Goal: Task Accomplishment & Management: Complete application form

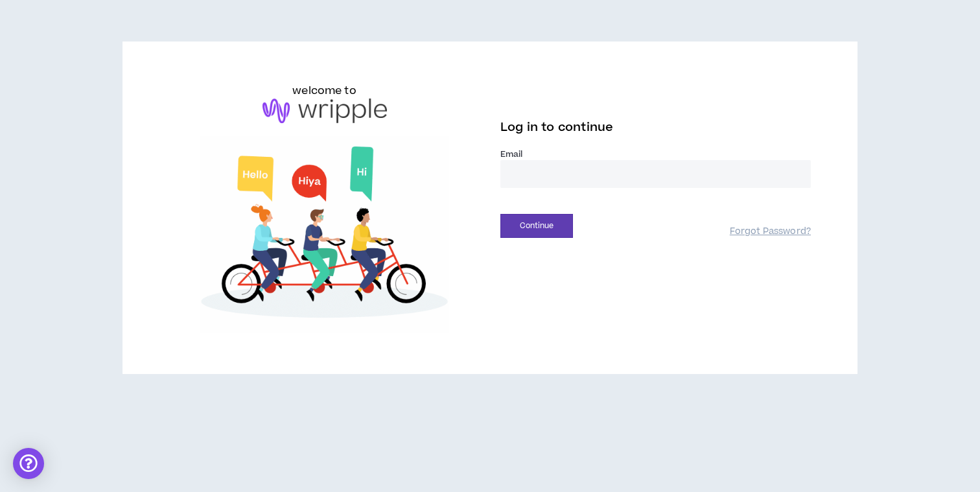
click at [607, 181] on input "email" at bounding box center [656, 174] width 311 height 28
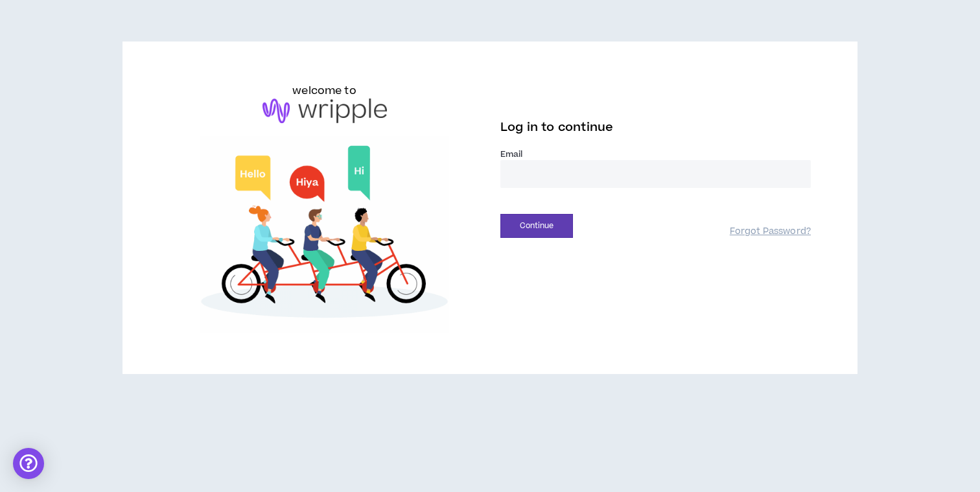
type input "**********"
click at [555, 218] on button "Continue" at bounding box center [537, 226] width 73 height 24
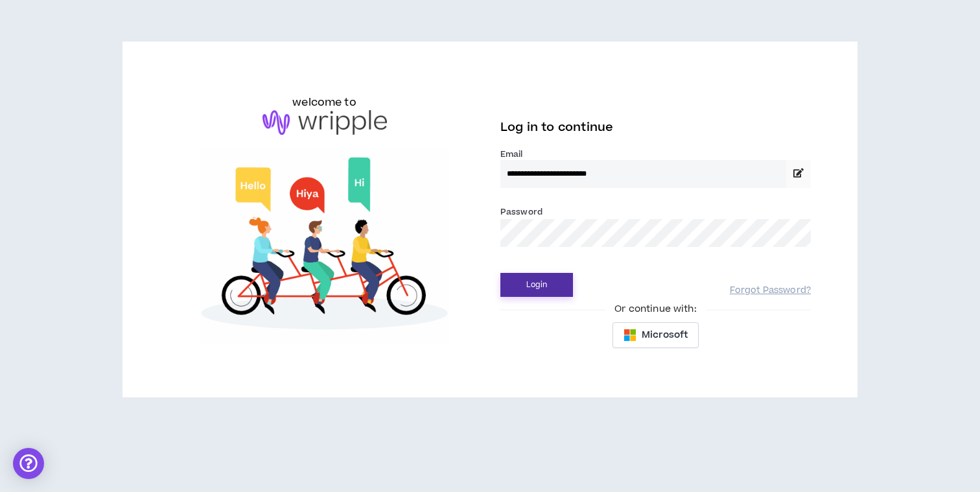
click at [548, 285] on button "Login" at bounding box center [537, 285] width 73 height 24
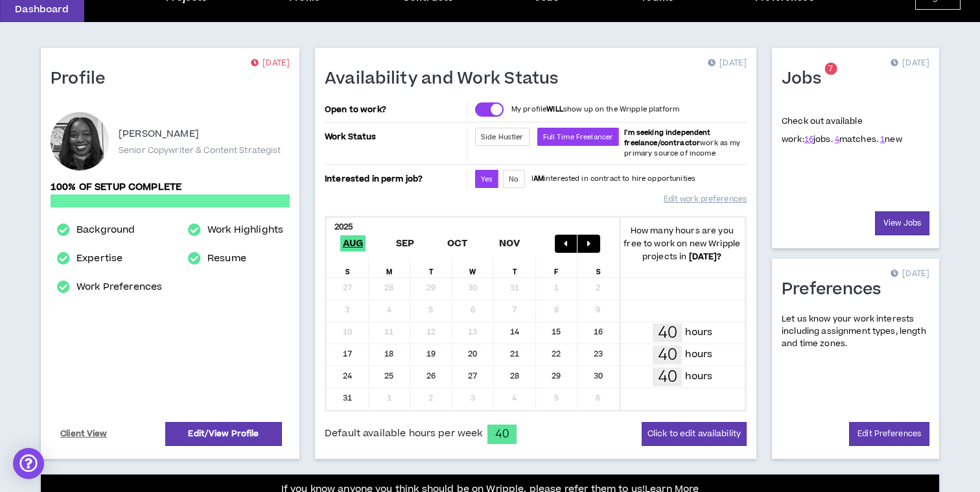
scroll to position [405, 0]
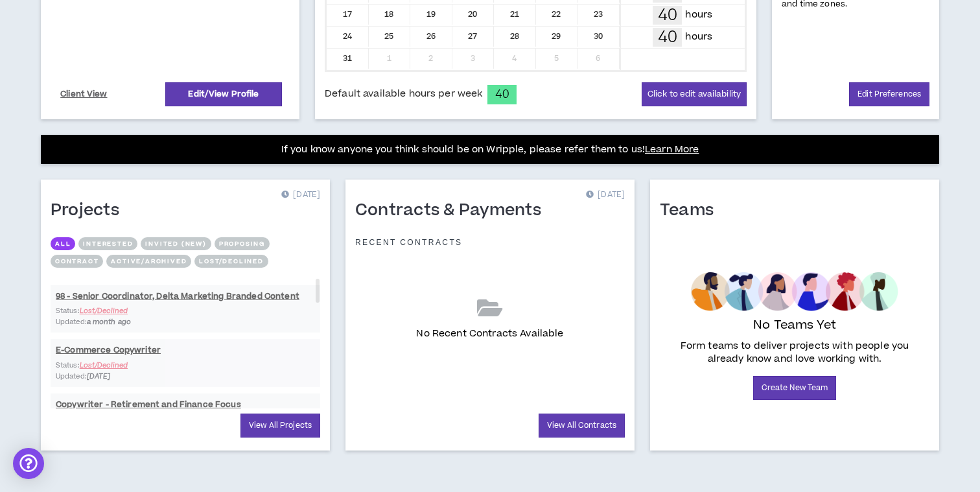
click at [759, 167] on div "Profile [DATE] [PERSON_NAME] Senior Copywriter & Content Strategist 100% of set…" at bounding box center [490, 87] width 940 height 810
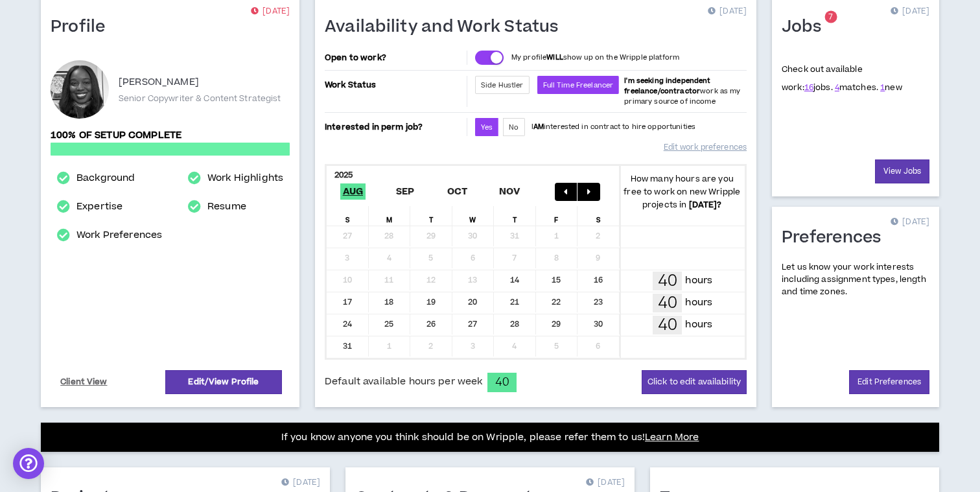
scroll to position [88, 0]
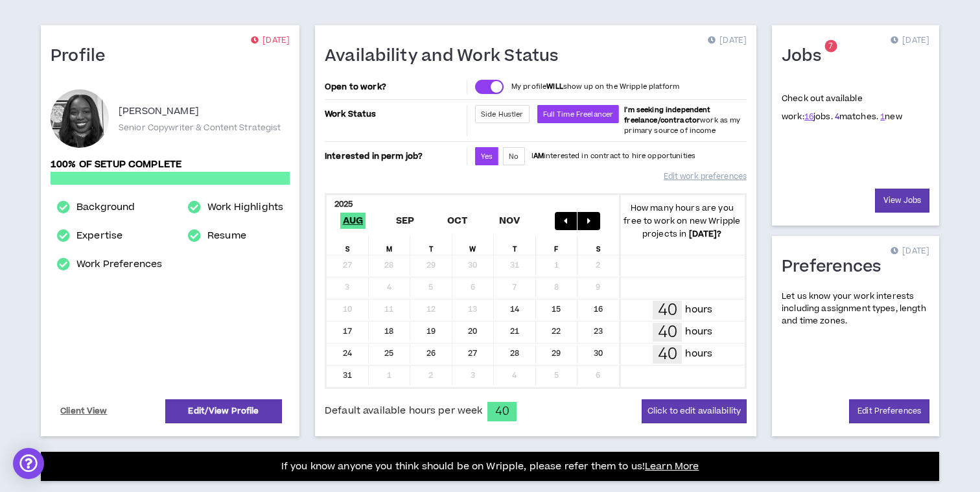
click at [835, 117] on link "4" at bounding box center [837, 117] width 5 height 12
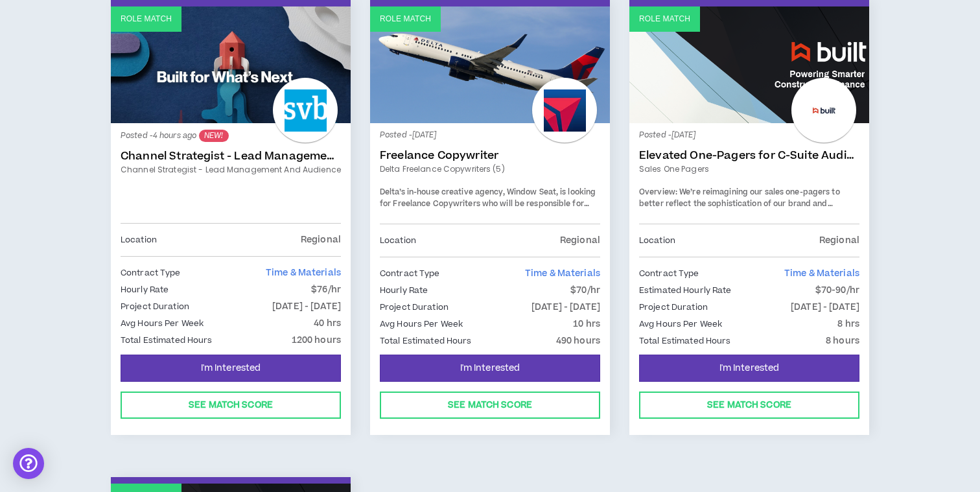
scroll to position [272, 0]
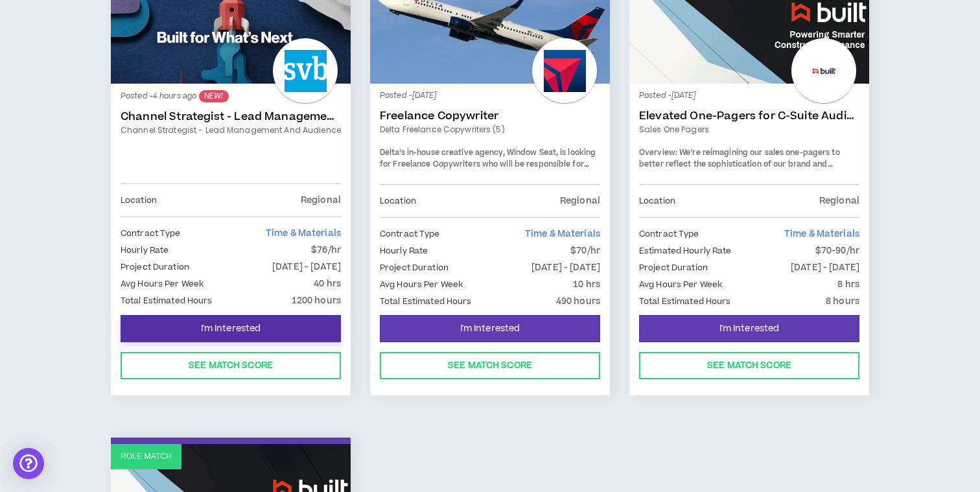
click at [272, 329] on button "I'm Interested" at bounding box center [231, 328] width 220 height 27
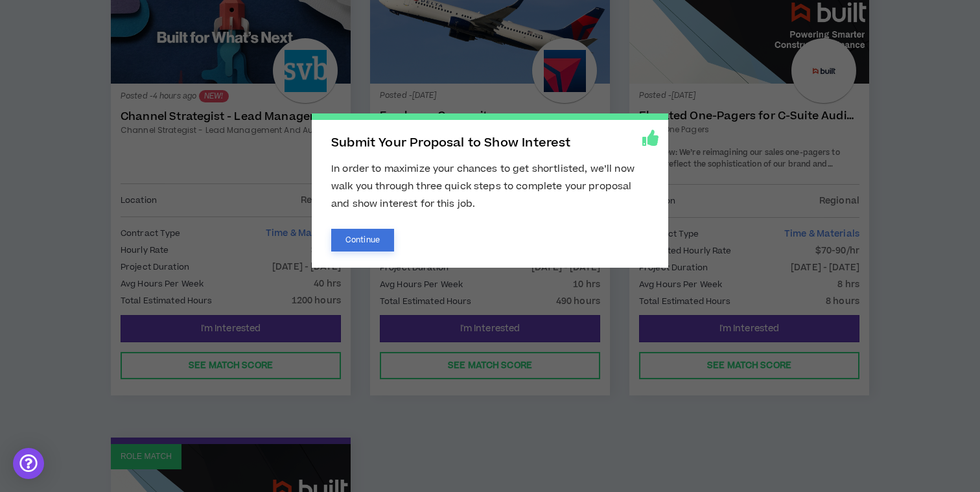
click at [353, 245] on button "Continue" at bounding box center [362, 240] width 63 height 23
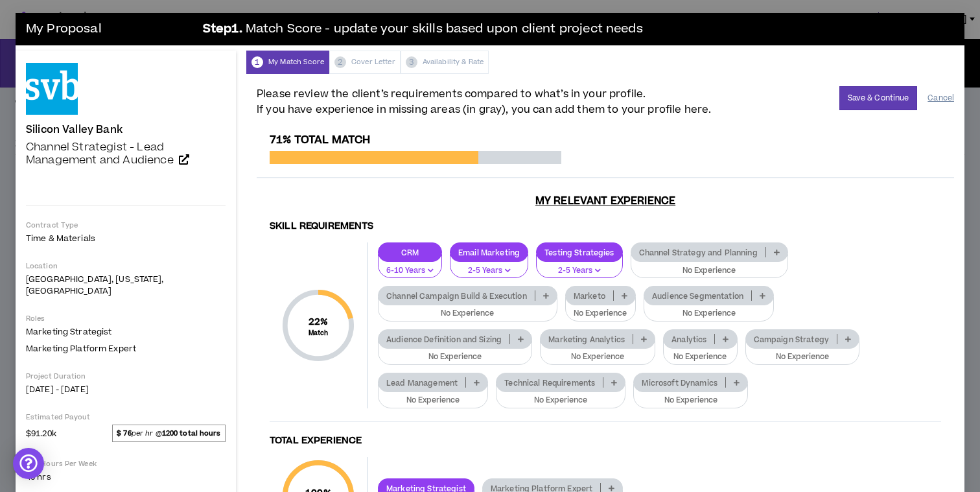
click at [937, 97] on button "Cancel" at bounding box center [941, 98] width 27 height 23
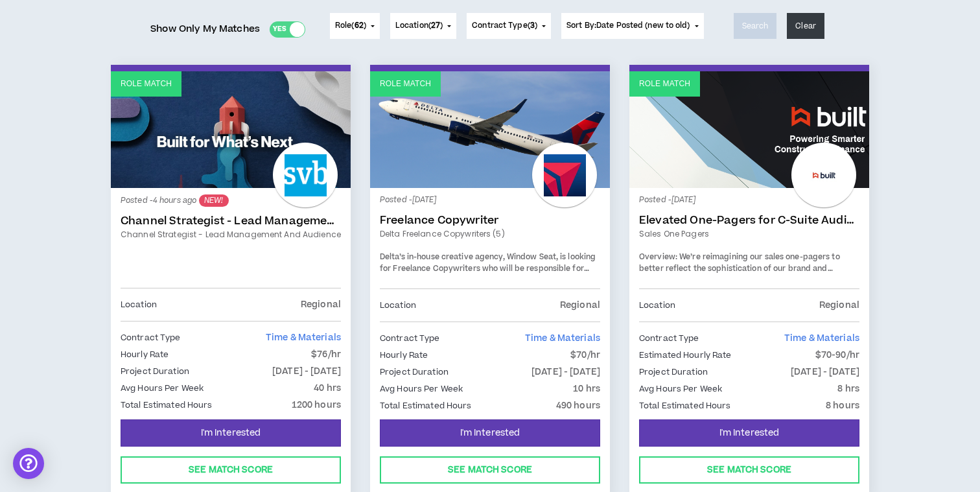
scroll to position [189, 0]
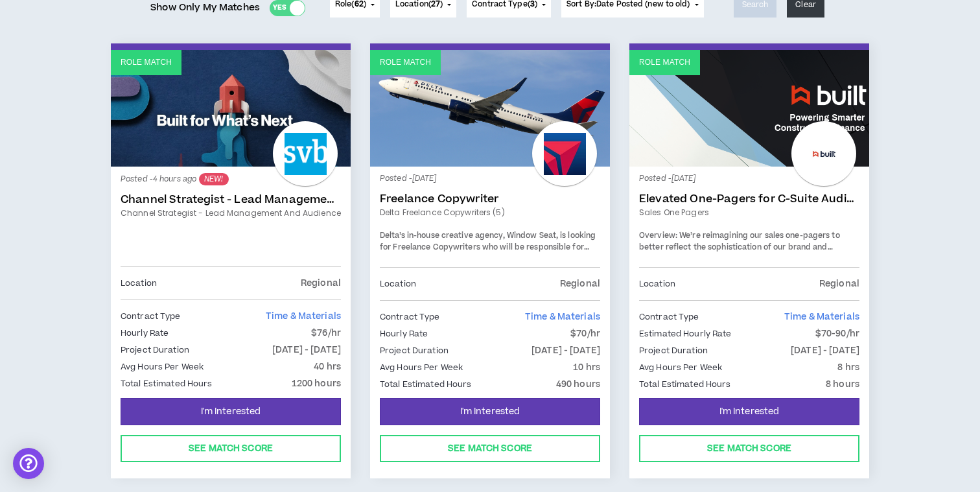
click at [255, 206] on div "Posted - 4 hours ago NEW! Channel Strategist - Lead Management and Audience Cha…" at bounding box center [231, 221] width 220 height 90
click at [252, 200] on link "Channel Strategist - Lead Management and Audience" at bounding box center [231, 199] width 220 height 13
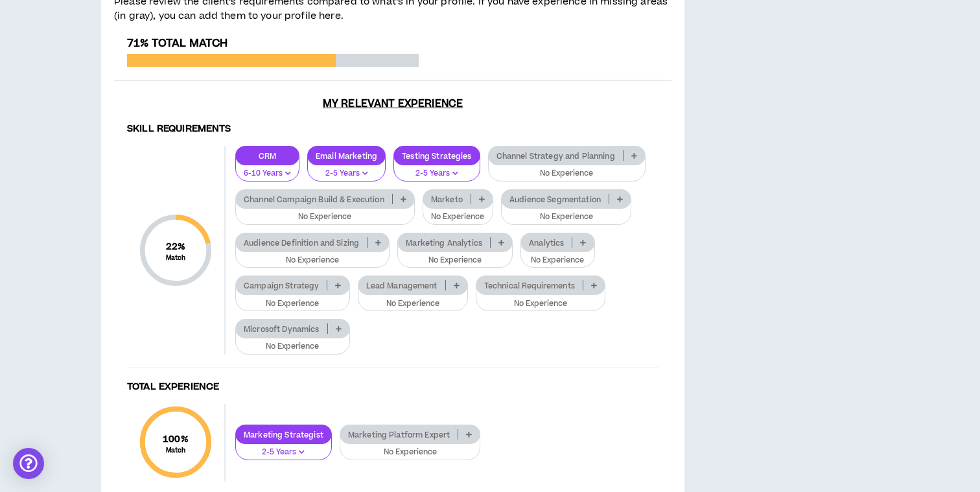
scroll to position [1145, 0]
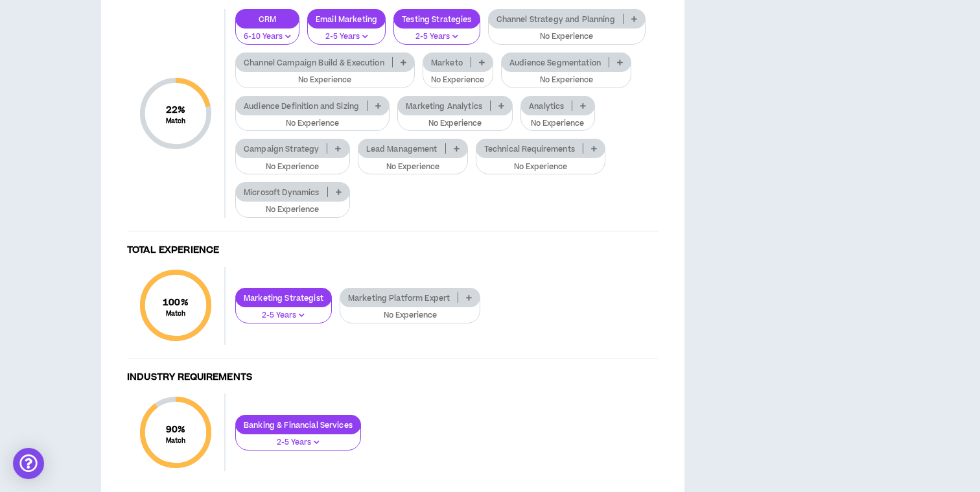
scroll to position [1273, 0]
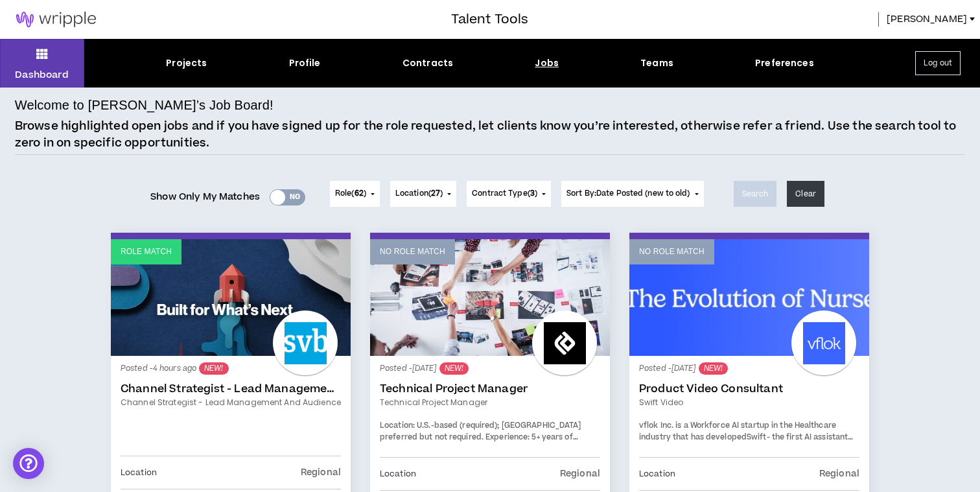
click at [292, 200] on div "Yes No" at bounding box center [288, 197] width 36 height 16
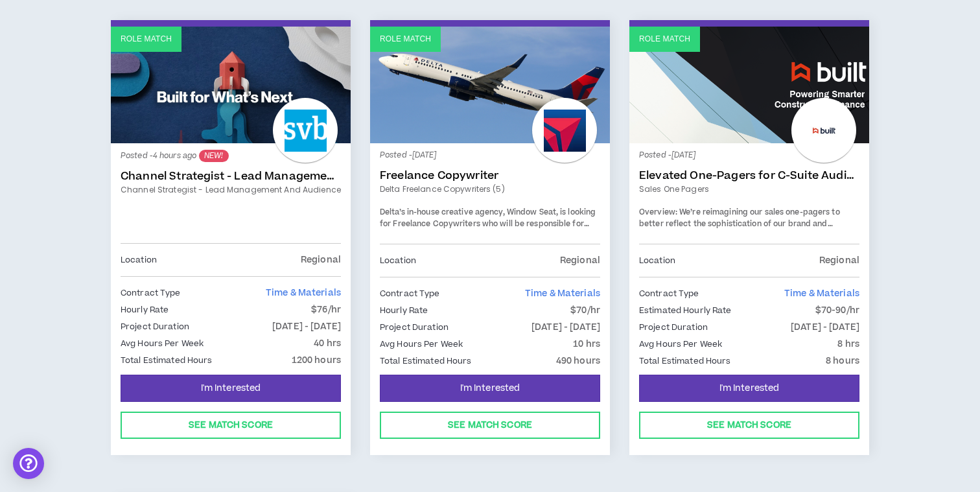
scroll to position [215, 0]
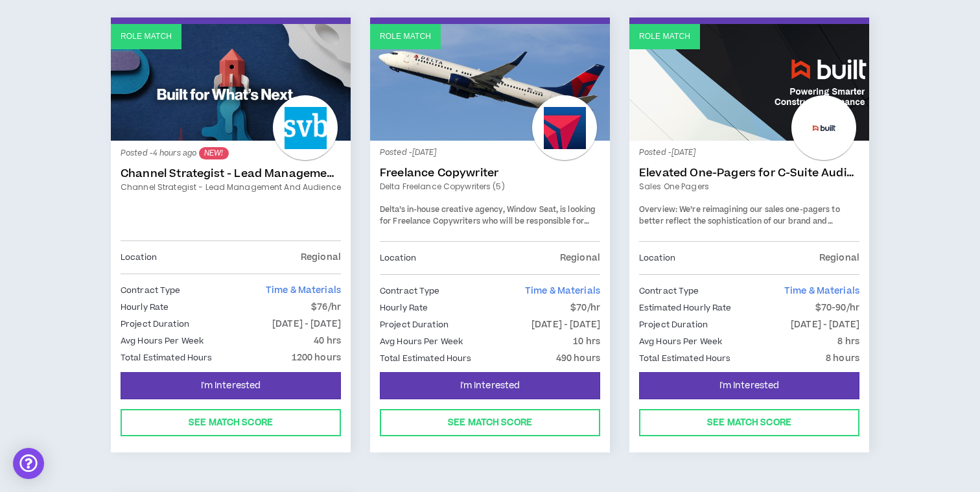
click at [420, 172] on link "Freelance Copywriter" at bounding box center [490, 173] width 220 height 13
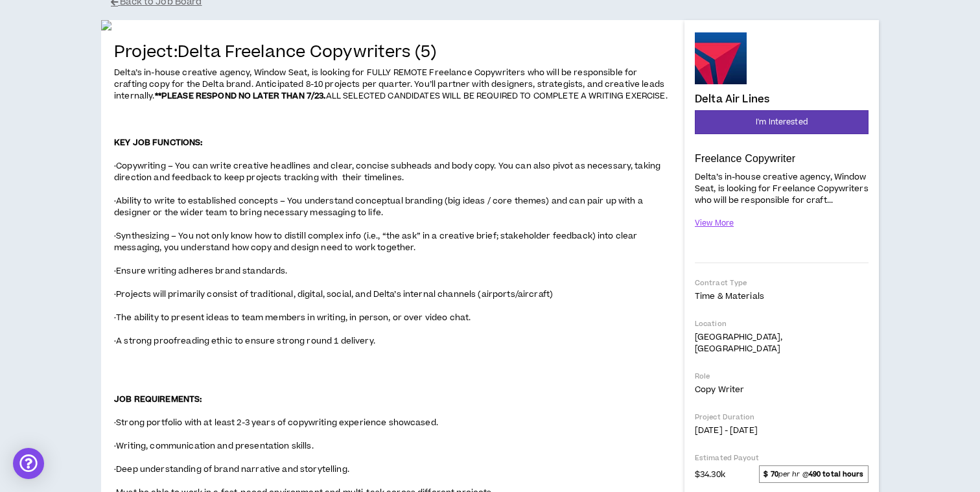
scroll to position [37, 0]
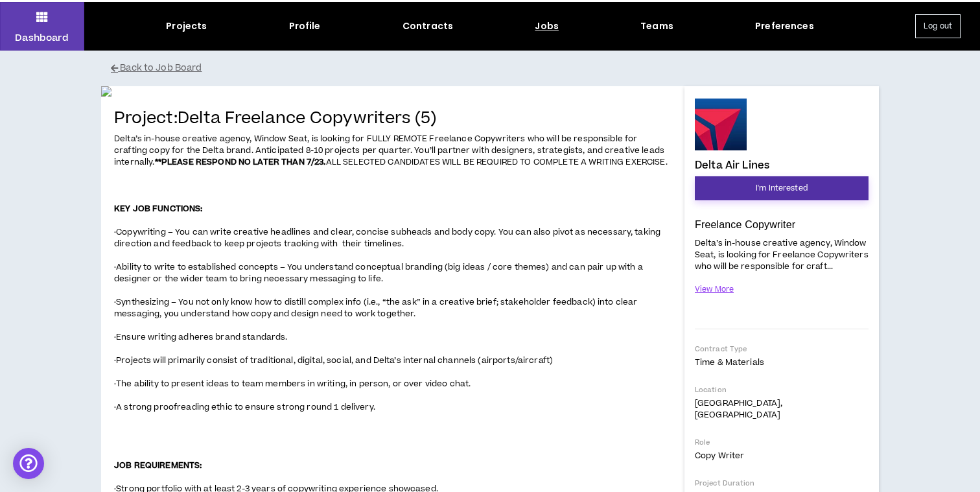
click at [763, 186] on span "I'm Interested" at bounding box center [782, 188] width 52 height 12
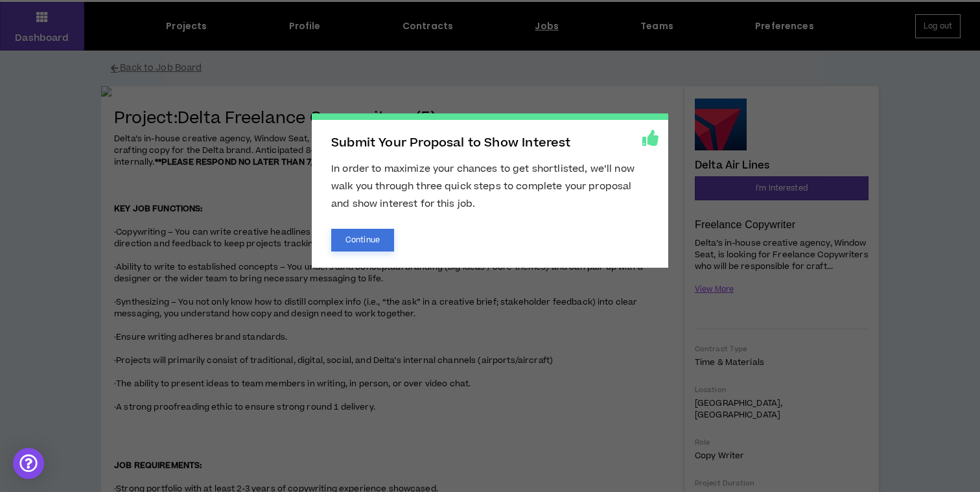
click at [368, 239] on button "Continue" at bounding box center [362, 240] width 63 height 23
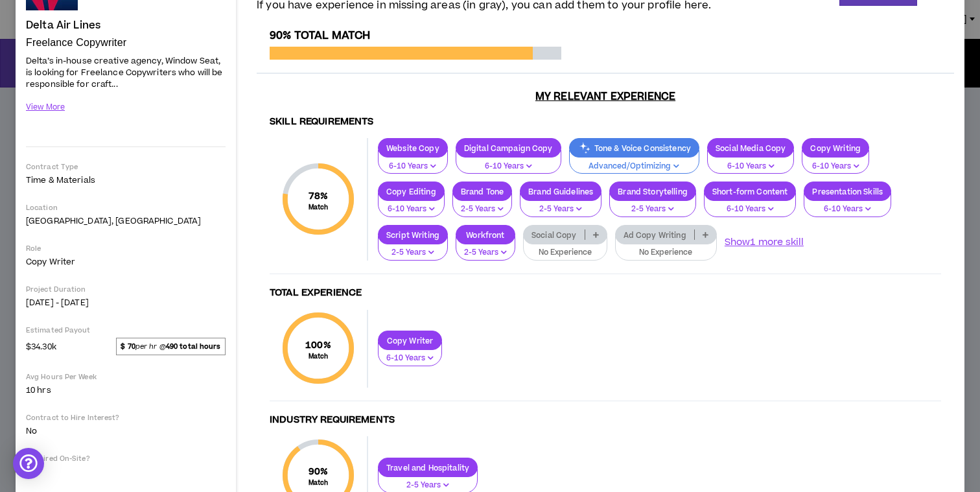
scroll to position [127, 0]
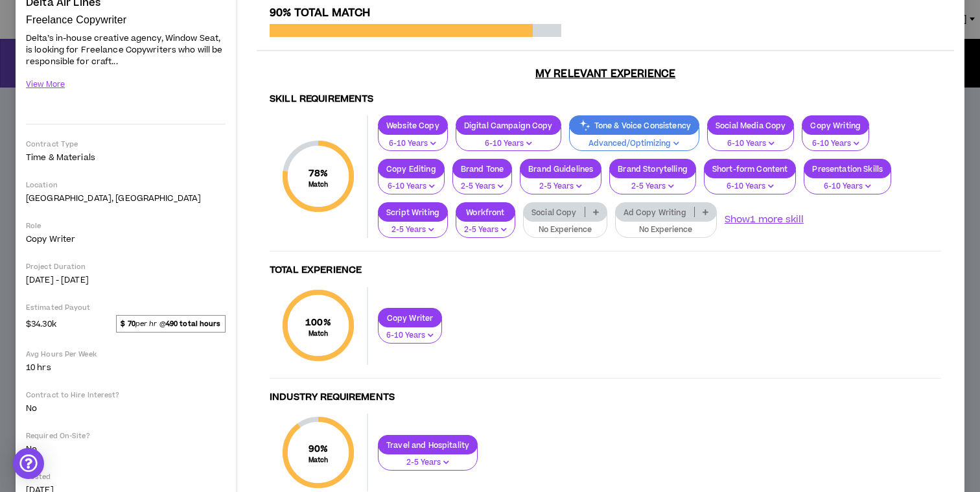
click at [597, 212] on icon at bounding box center [596, 212] width 6 height 6
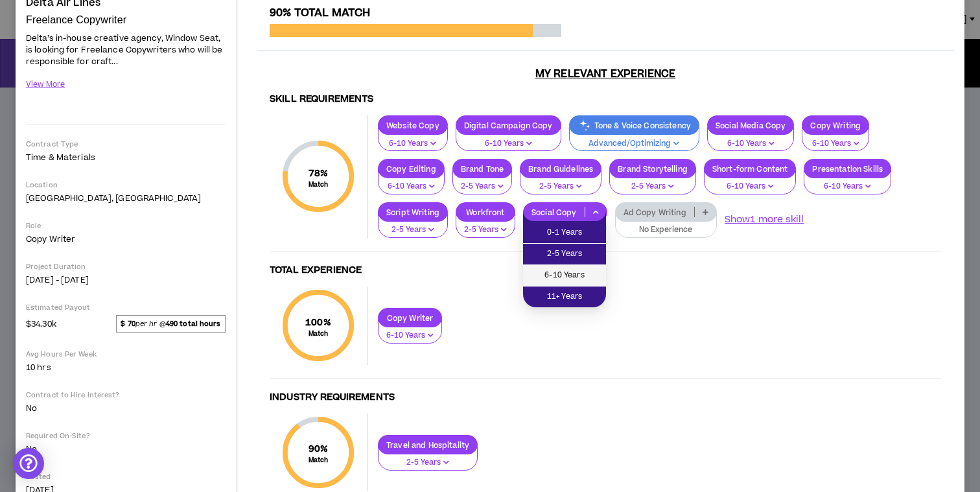
click at [576, 272] on span "6-10 Years" at bounding box center [564, 275] width 67 height 14
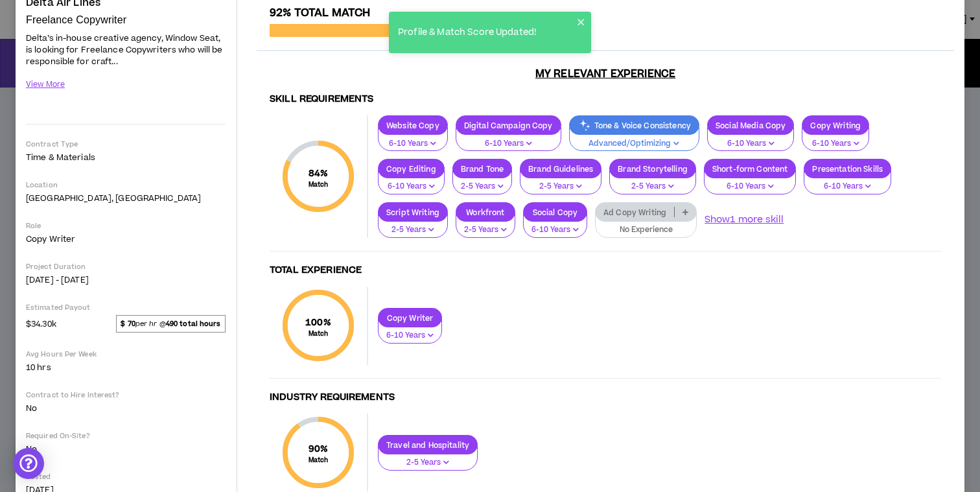
click at [683, 213] on icon at bounding box center [686, 212] width 6 height 6
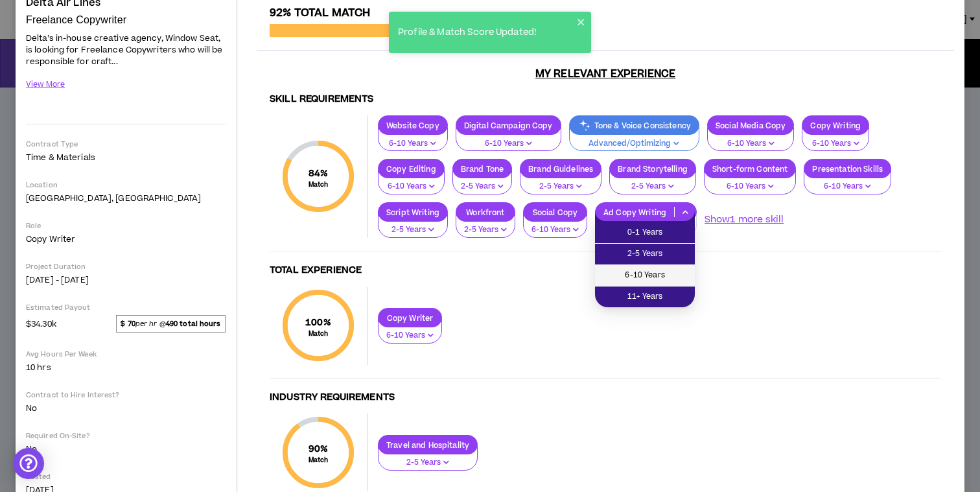
click at [650, 270] on span "6-10 Years" at bounding box center [645, 275] width 84 height 14
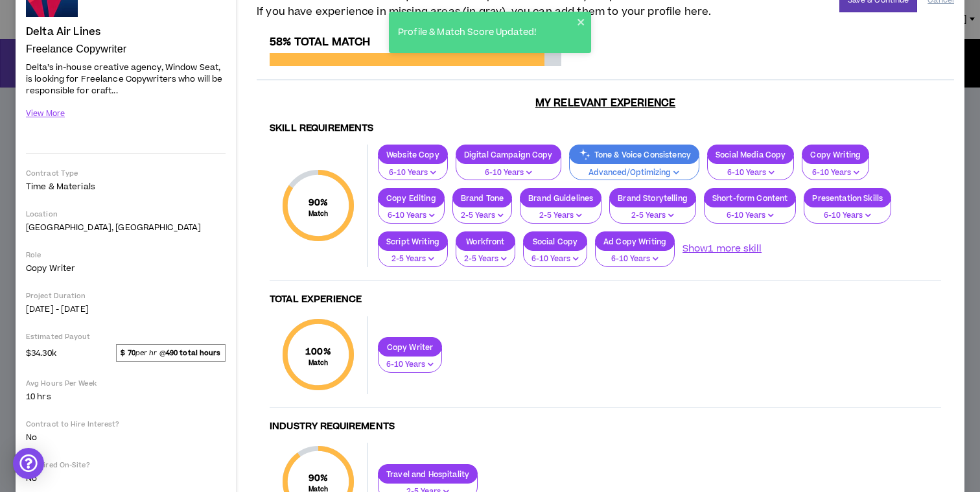
scroll to position [0, 0]
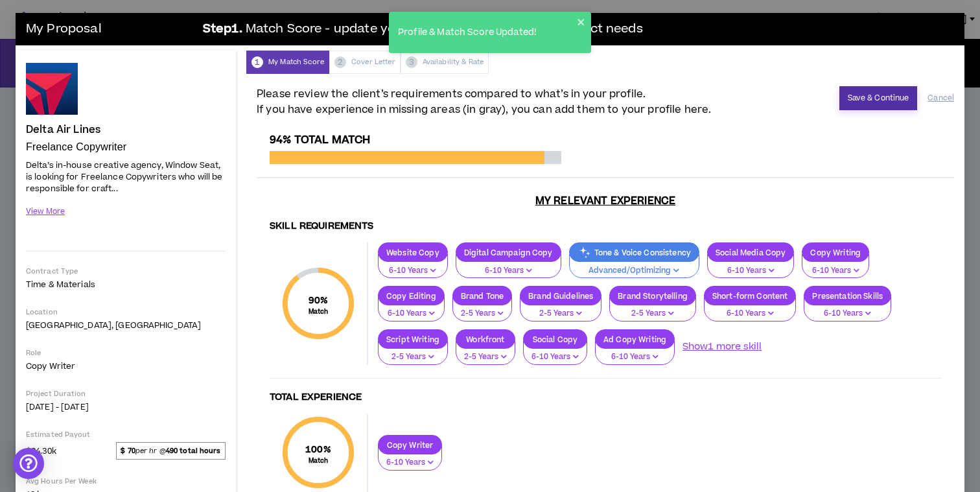
click at [857, 102] on button "Save & Continue" at bounding box center [879, 98] width 78 height 24
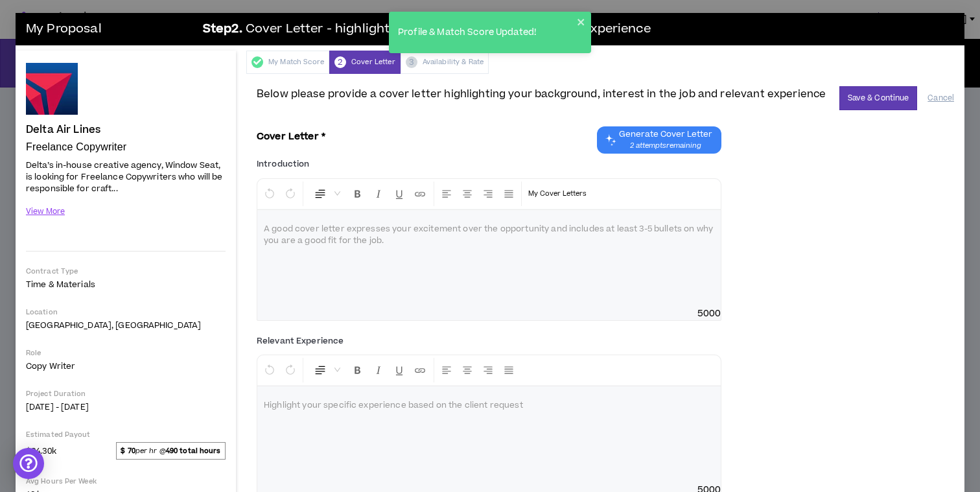
click at [665, 139] on span "Generate Cover Letter" at bounding box center [665, 134] width 93 height 10
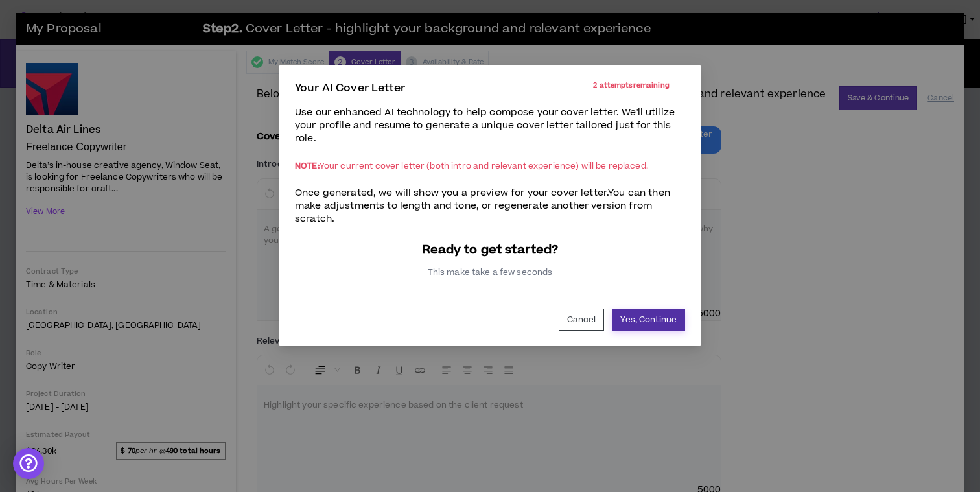
click at [634, 314] on button "Yes, Continue" at bounding box center [648, 320] width 73 height 22
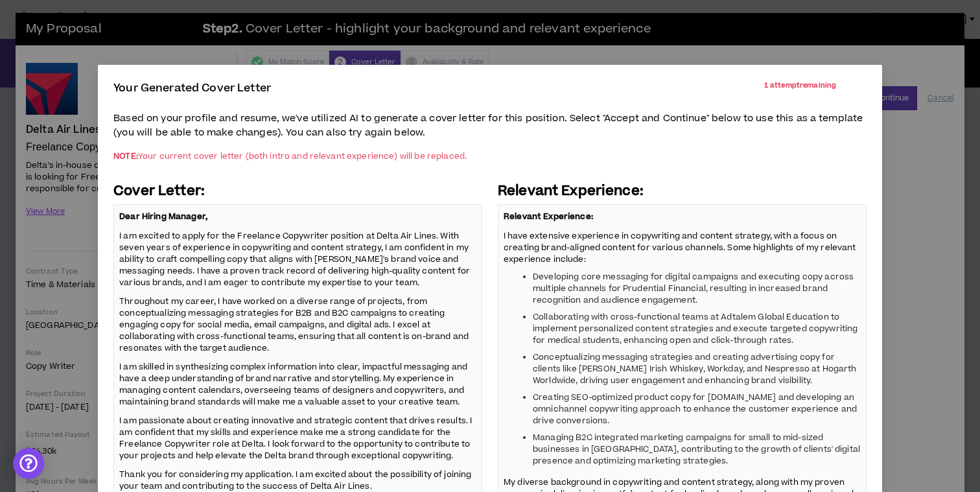
scroll to position [115, 0]
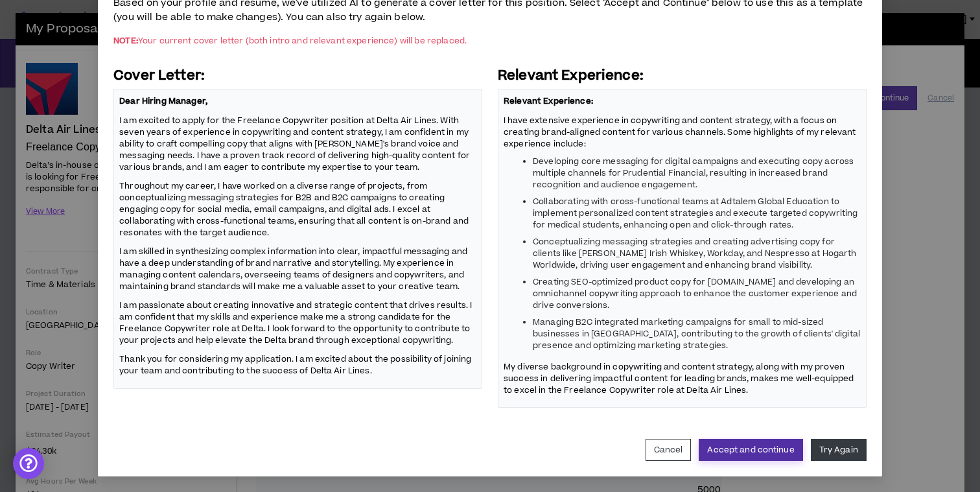
click at [742, 453] on button "Accept and continue" at bounding box center [751, 450] width 104 height 22
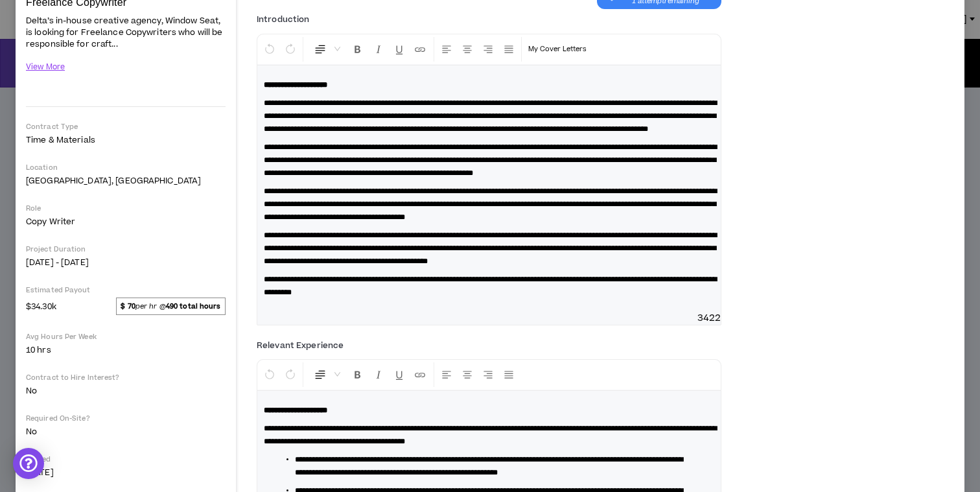
scroll to position [0, 0]
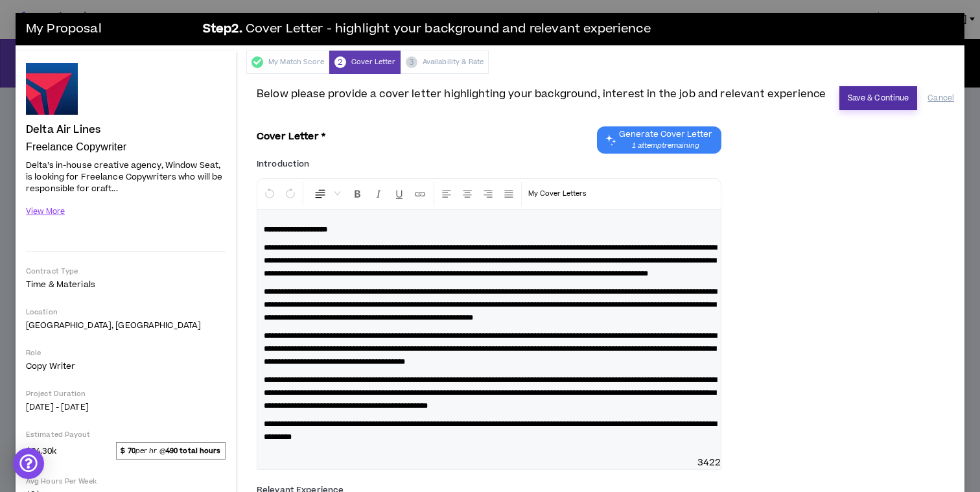
click at [886, 98] on button "Save & Continue" at bounding box center [879, 98] width 78 height 24
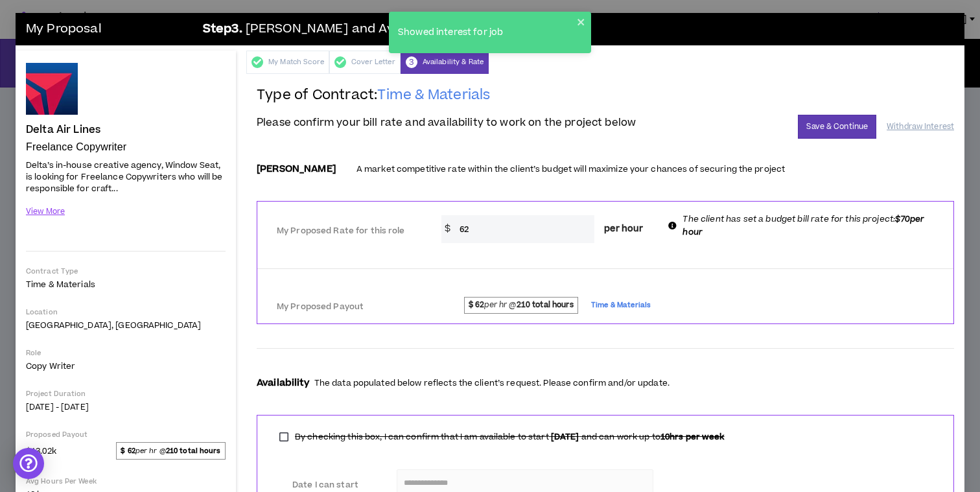
click at [485, 228] on input "62" at bounding box center [524, 229] width 142 height 28
click at [482, 228] on input "62" at bounding box center [524, 229] width 142 height 28
type input "6"
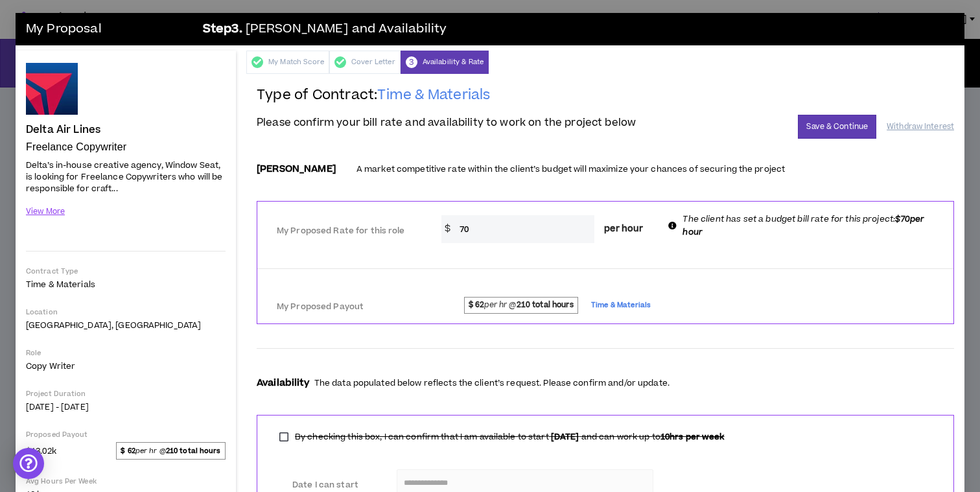
type input "70"
click at [651, 266] on div at bounding box center [605, 268] width 696 height 11
click at [837, 130] on button "Save & Continue" at bounding box center [837, 127] width 78 height 24
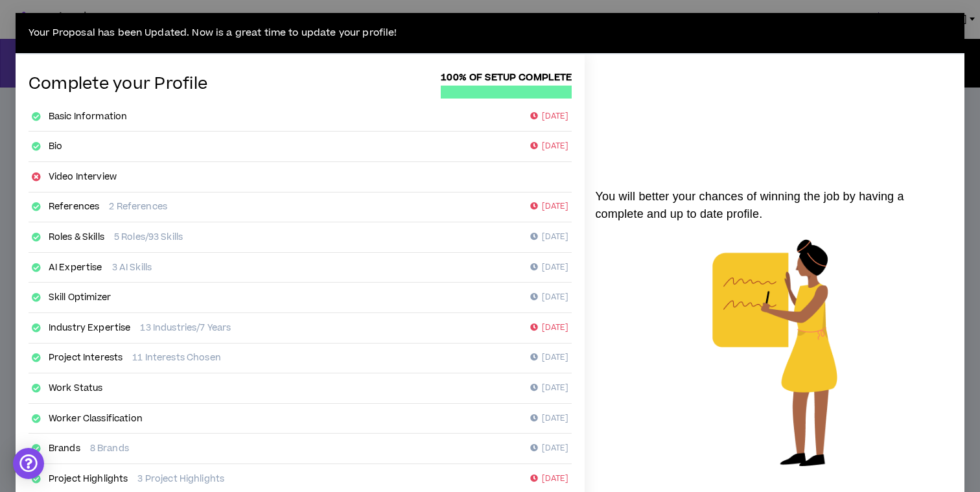
scroll to position [190, 0]
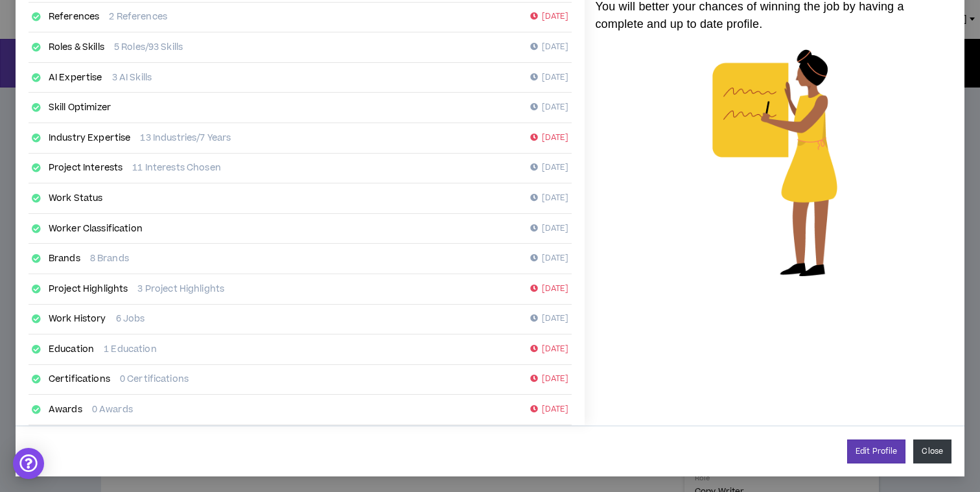
click at [928, 454] on button "Close" at bounding box center [933, 452] width 38 height 24
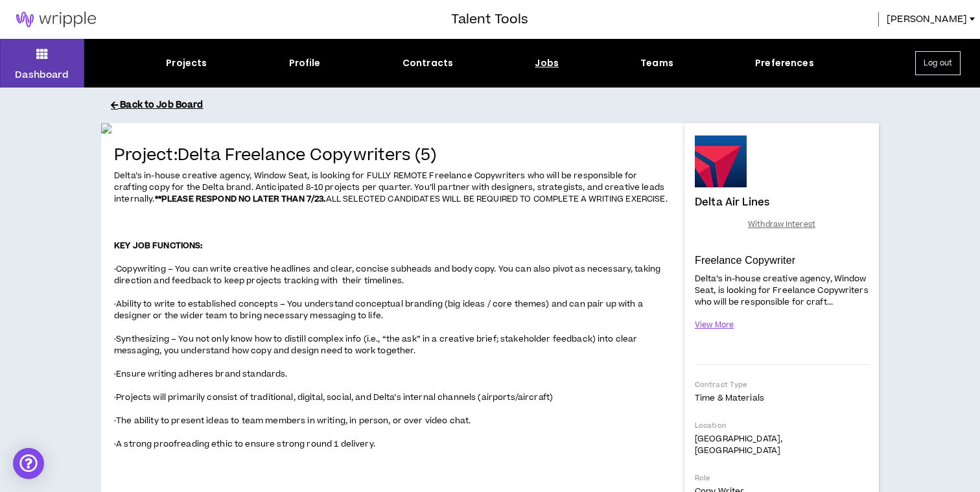
click at [179, 106] on button "Back to Job Board" at bounding box center [500, 105] width 778 height 23
click at [172, 104] on button "Back to Job Board" at bounding box center [500, 105] width 778 height 23
click at [181, 60] on div "Projects" at bounding box center [186, 63] width 41 height 14
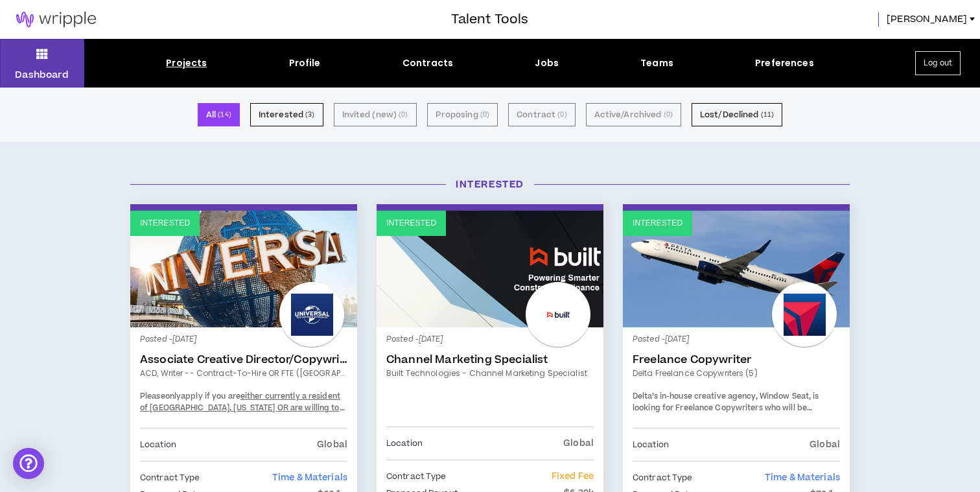
click at [557, 63] on div "Projects Profile Contracts Jobs Teams Preferences" at bounding box center [490, 63] width 812 height 14
click at [52, 65] on button "Dashboard" at bounding box center [42, 63] width 84 height 49
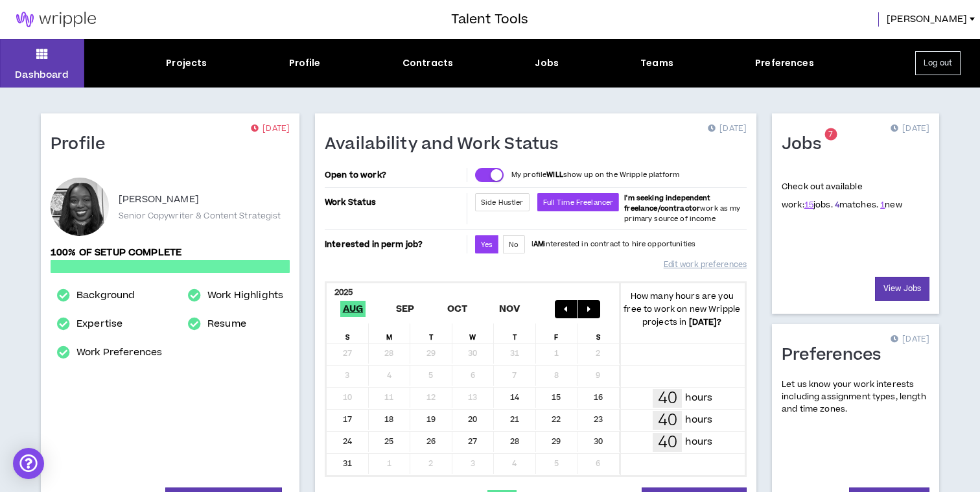
click at [835, 207] on link "4" at bounding box center [837, 205] width 5 height 12
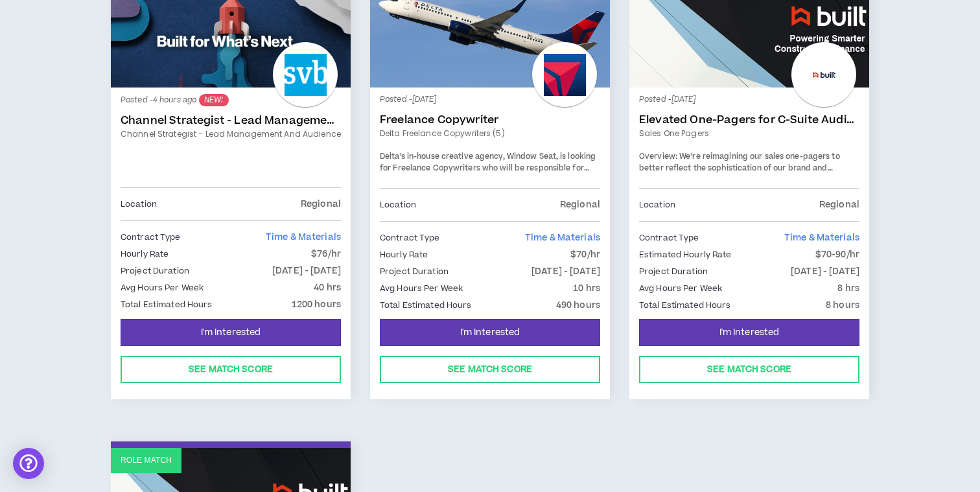
scroll to position [153, 0]
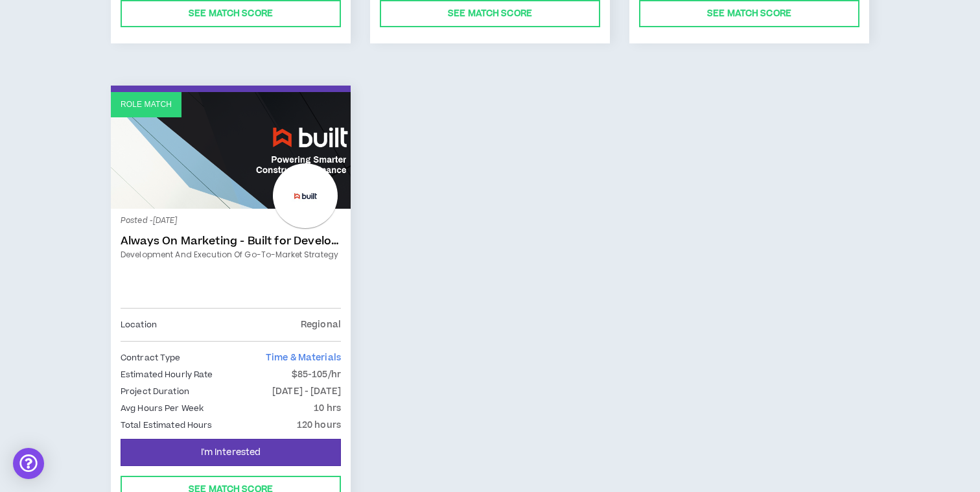
click at [286, 241] on link "Always On Marketing - Built for Developers" at bounding box center [231, 241] width 220 height 13
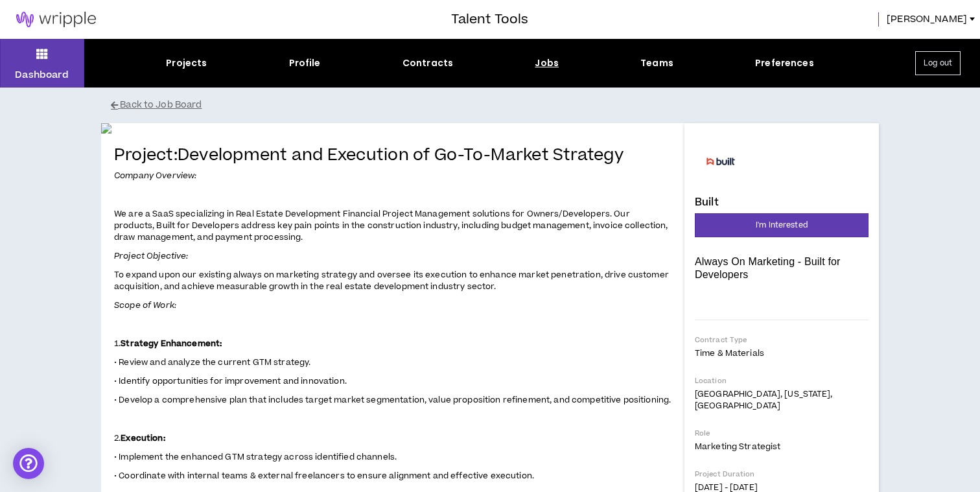
click at [536, 59] on div "Jobs" at bounding box center [547, 63] width 24 height 14
click at [543, 64] on div "Jobs" at bounding box center [547, 63] width 24 height 14
click at [43, 75] on p "Dashboard" at bounding box center [42, 75] width 54 height 14
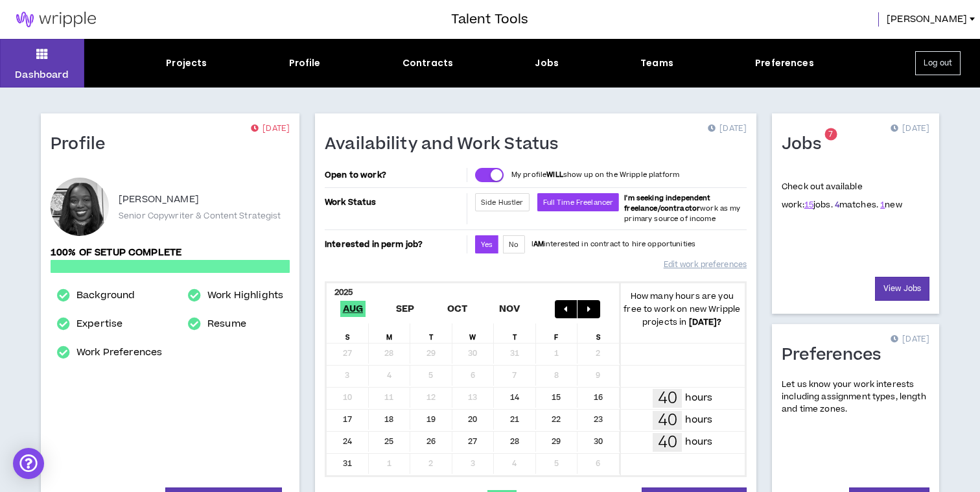
click at [835, 204] on link "4" at bounding box center [837, 205] width 5 height 12
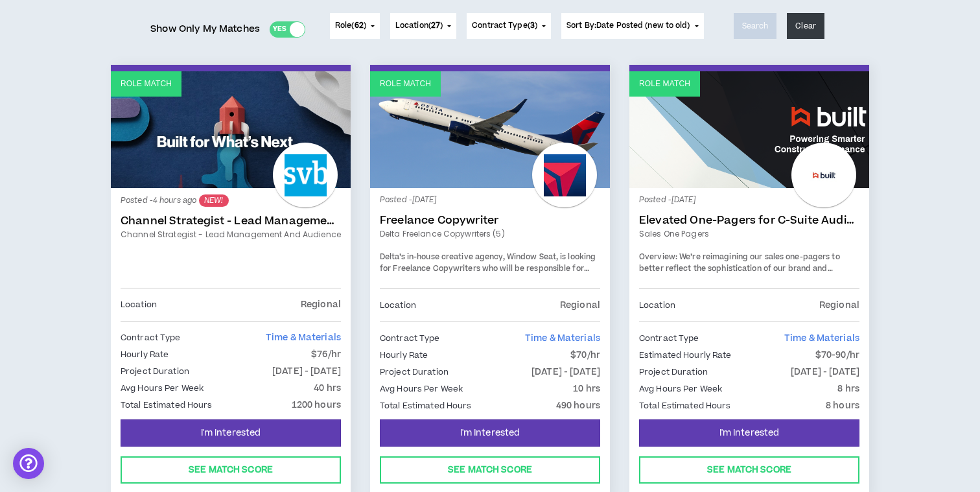
click at [696, 214] on link "Elevated One-Pagers for C-Suite Audience" at bounding box center [749, 220] width 220 height 13
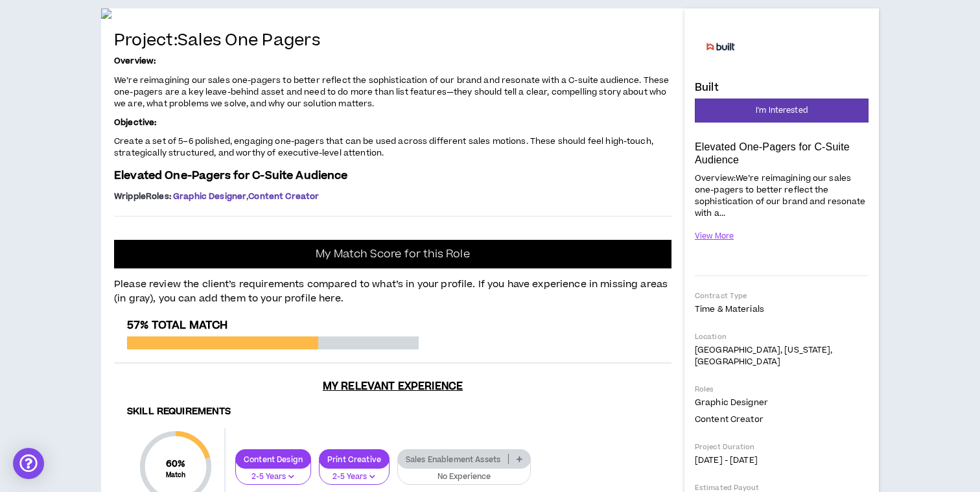
scroll to position [231, 0]
